Goal: Task Accomplishment & Management: Complete application form

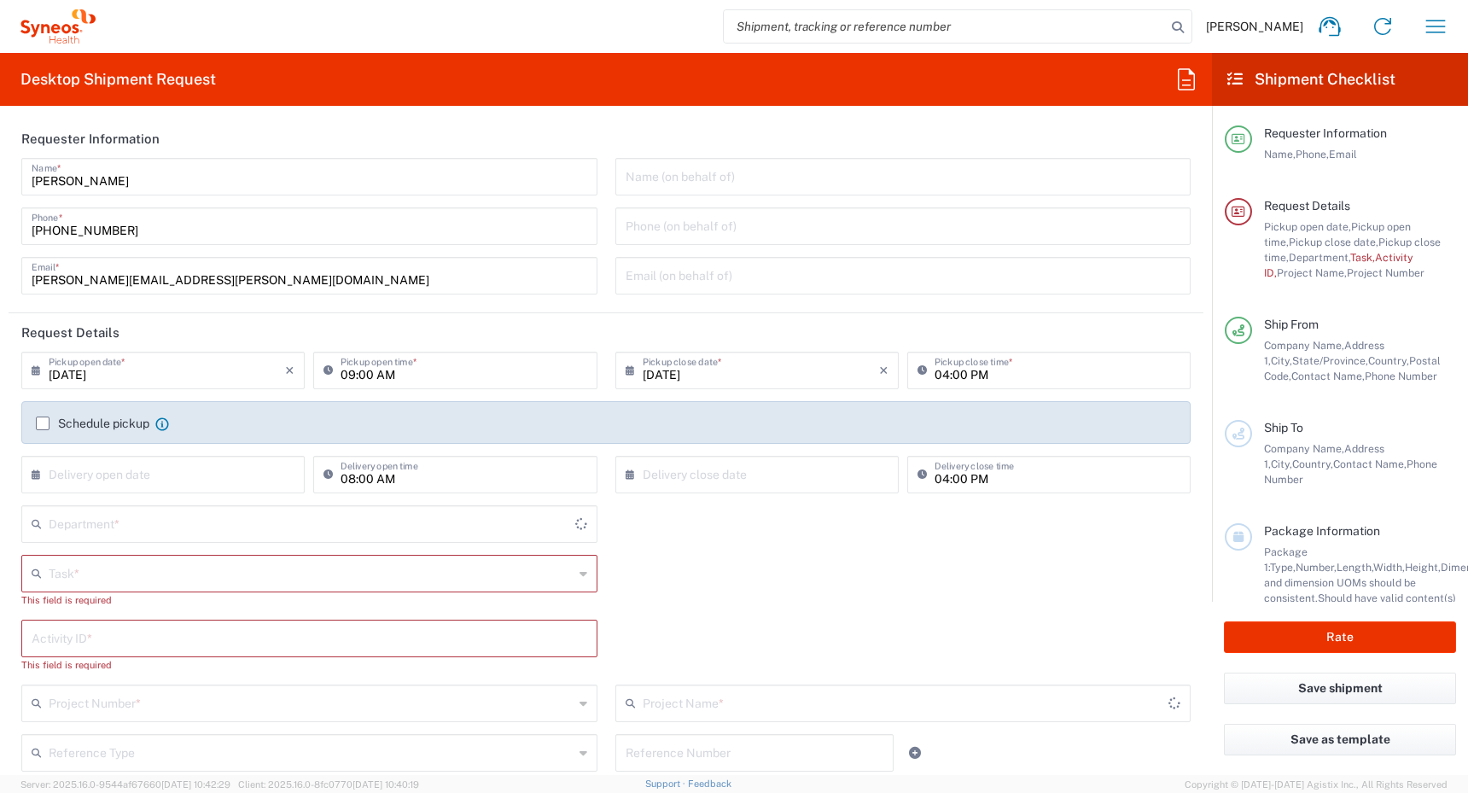
type input "[GEOGRAPHIC_DATA]"
type input "4510"
type input "Syneos Health Canada LP- [GEOGRAPHIC_DATA]"
click at [1428, 28] on icon "button" at bounding box center [1435, 26] width 27 height 27
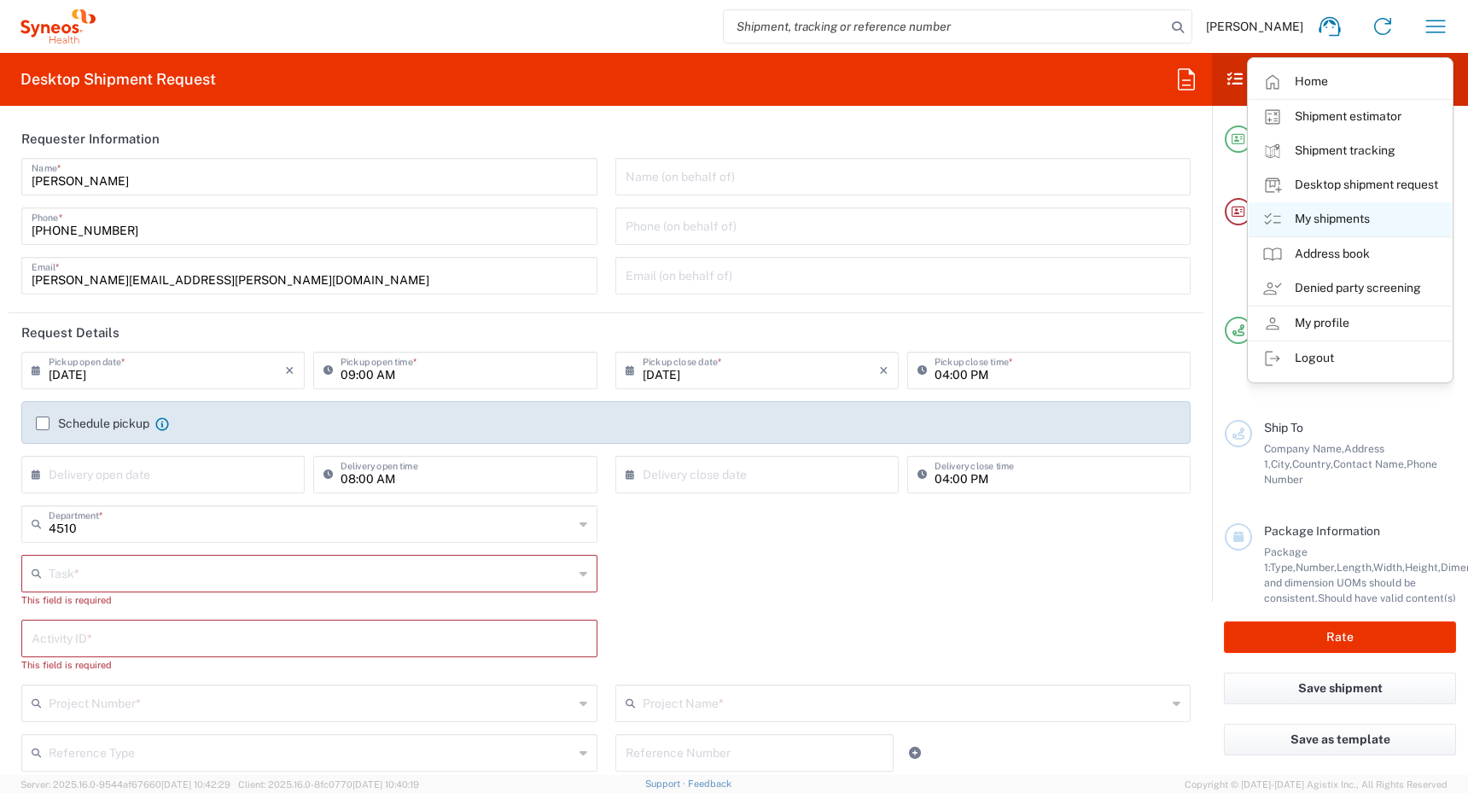
click at [1322, 221] on link "My shipments" at bounding box center [1350, 219] width 203 height 34
